Goal: Find specific page/section: Find specific page/section

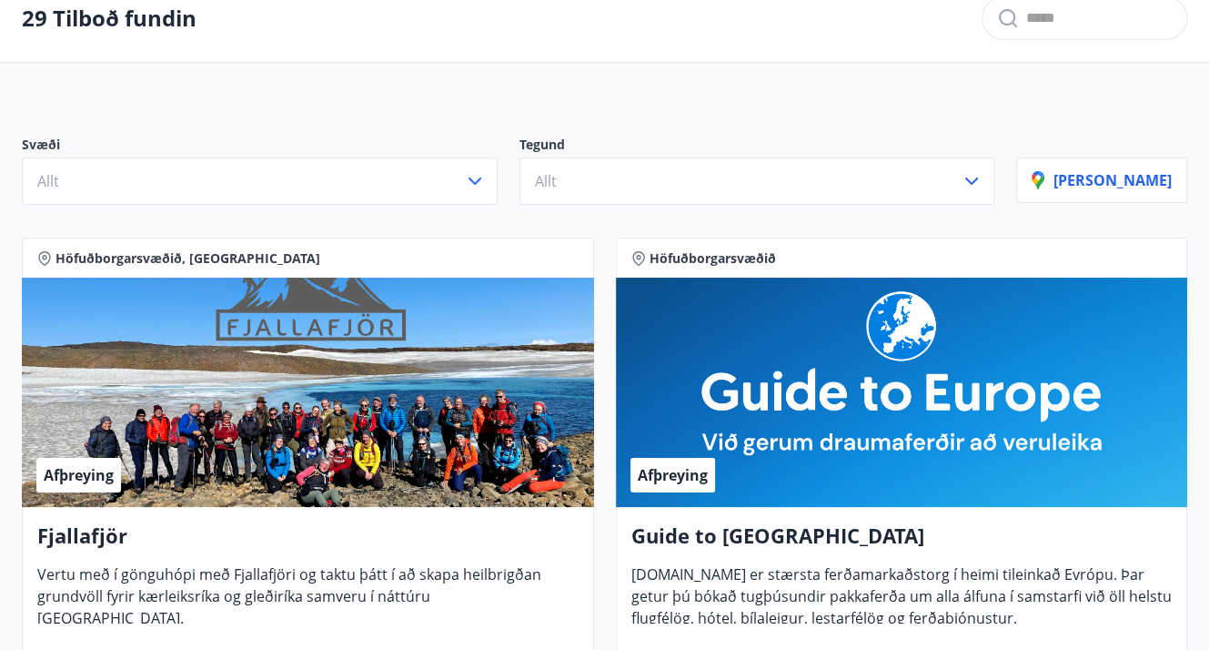
scroll to position [91, 0]
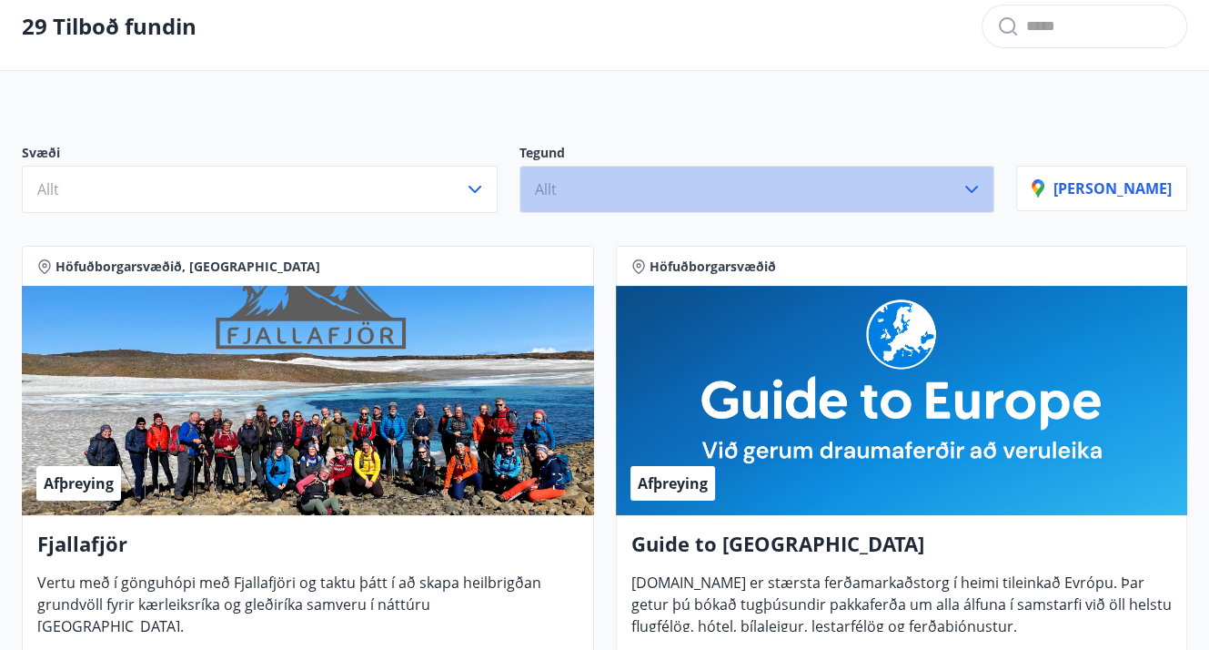
click at [983, 187] on icon "button" at bounding box center [972, 189] width 22 height 22
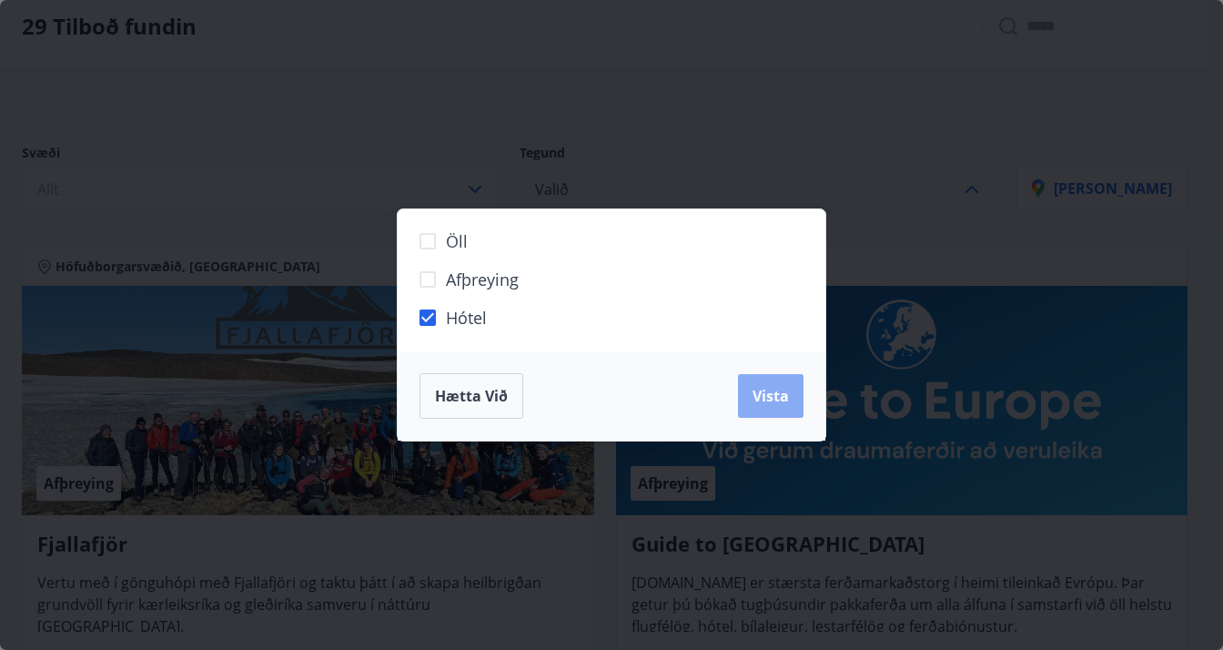
click at [786, 391] on span "Vista" at bounding box center [770, 396] width 36 height 20
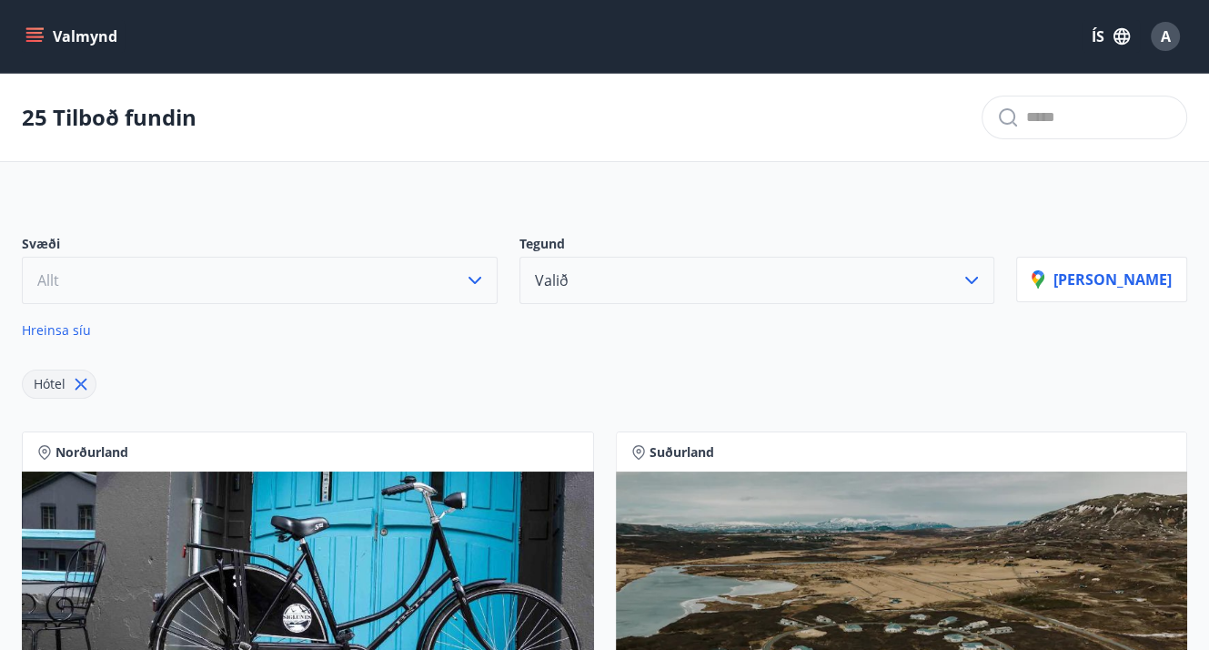
click at [481, 277] on icon "button" at bounding box center [475, 280] width 13 height 7
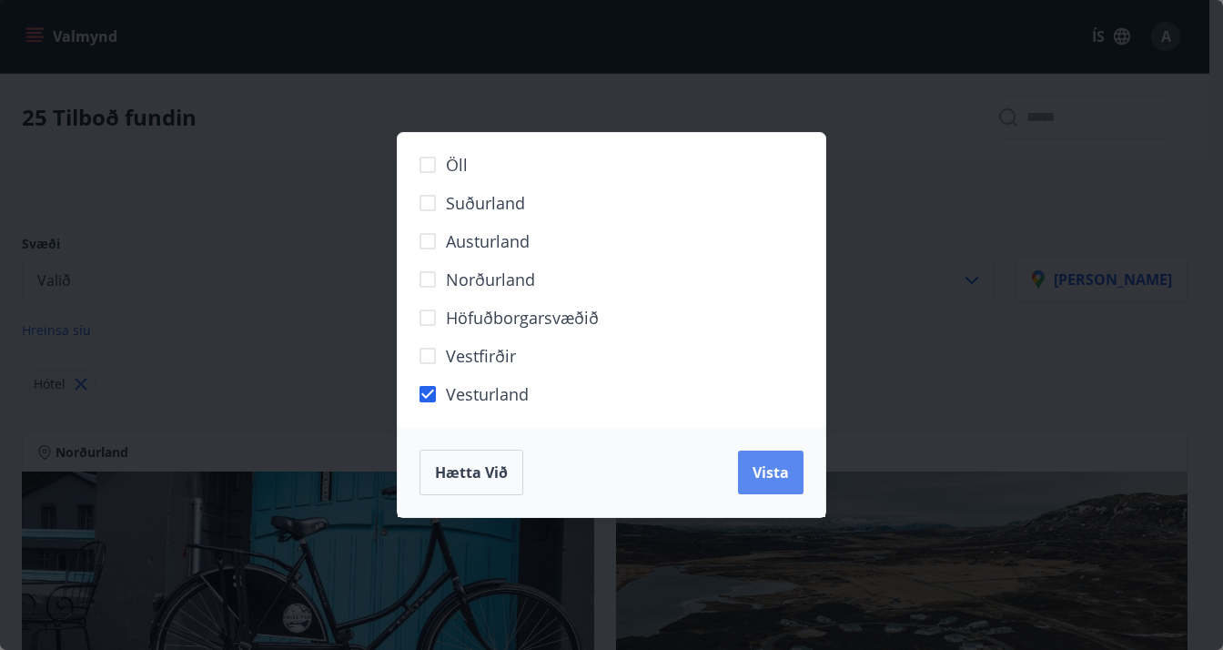
click at [770, 473] on span "Vista" at bounding box center [770, 472] width 36 height 20
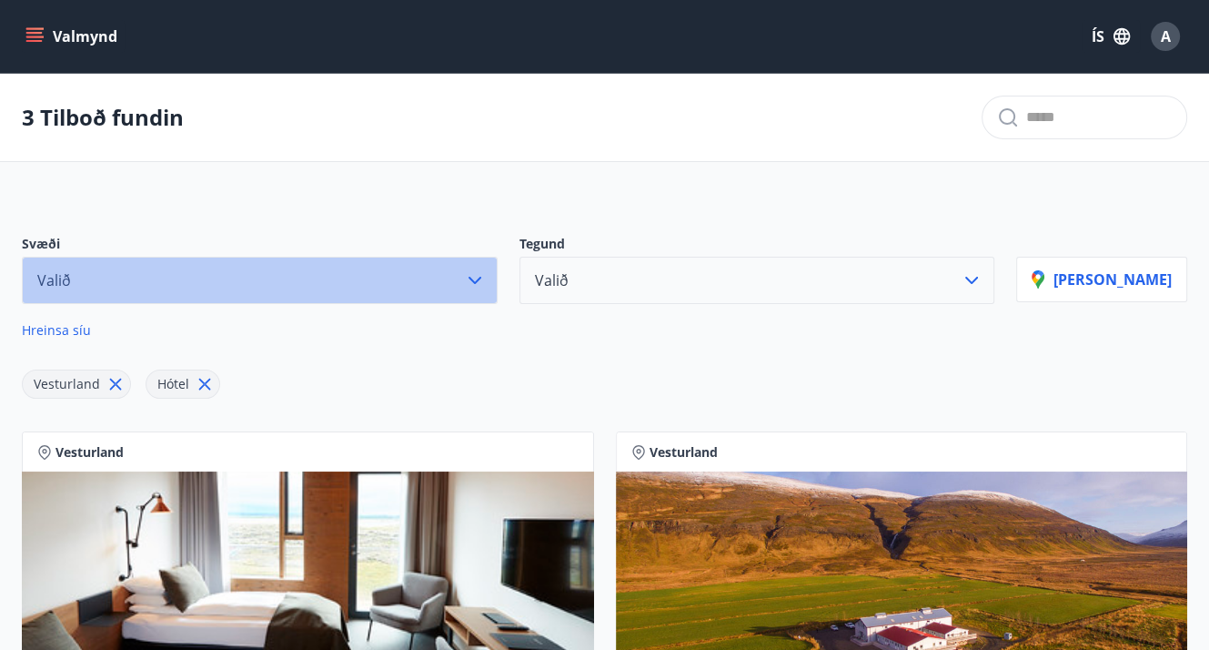
click at [486, 275] on icon "button" at bounding box center [475, 280] width 22 height 22
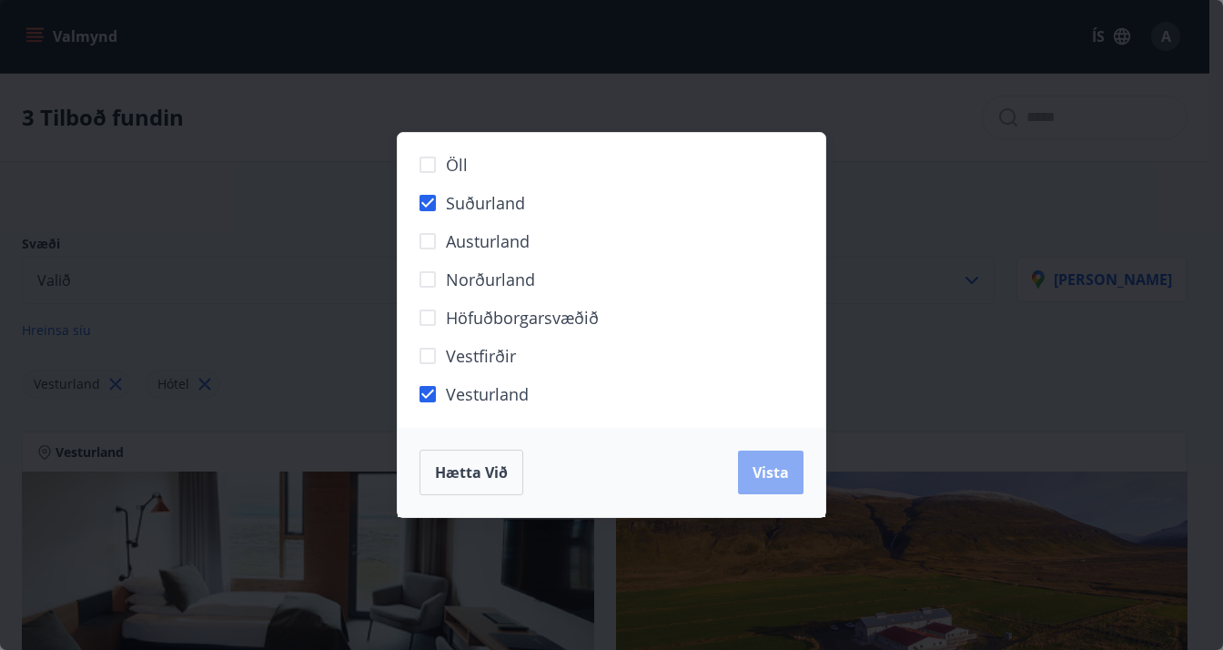
click at [756, 470] on span "Vista" at bounding box center [770, 472] width 36 height 20
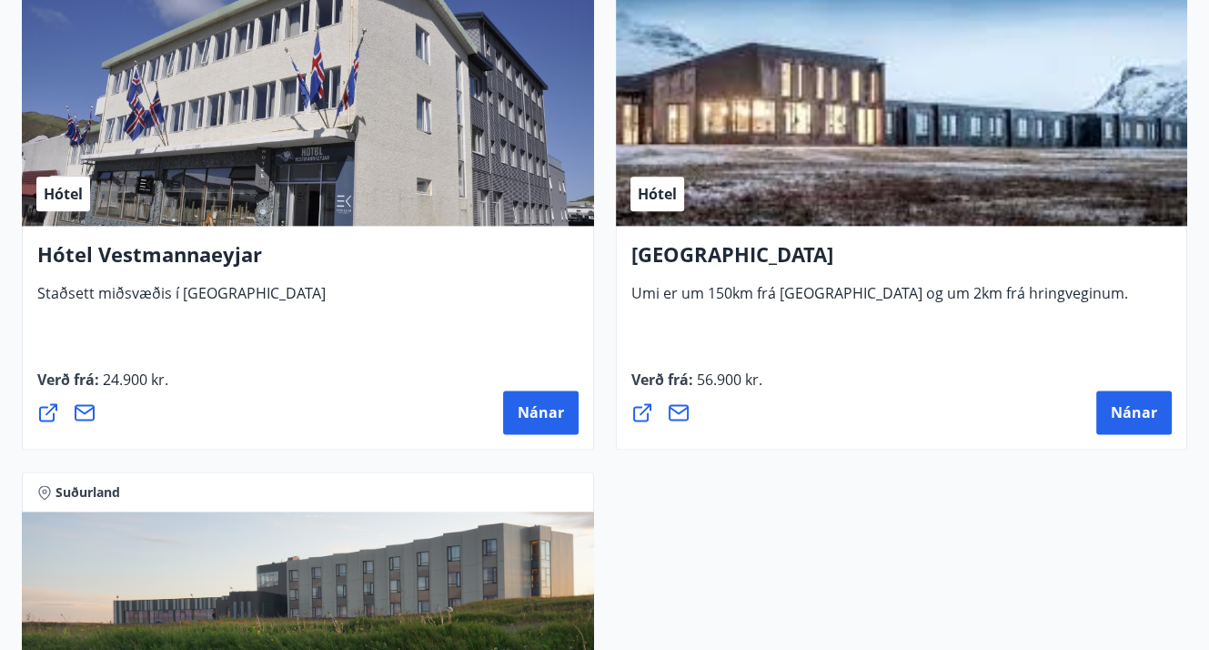
scroll to position [2002, 0]
